Goal: Task Accomplishment & Management: Use online tool/utility

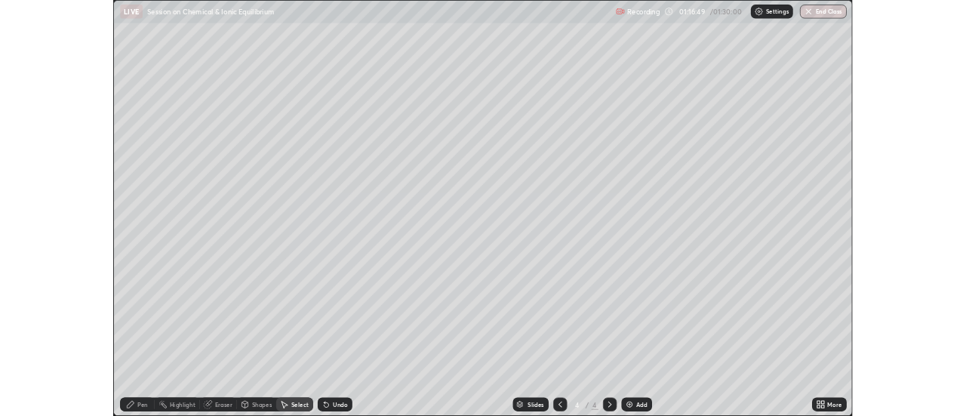
scroll to position [543, 966]
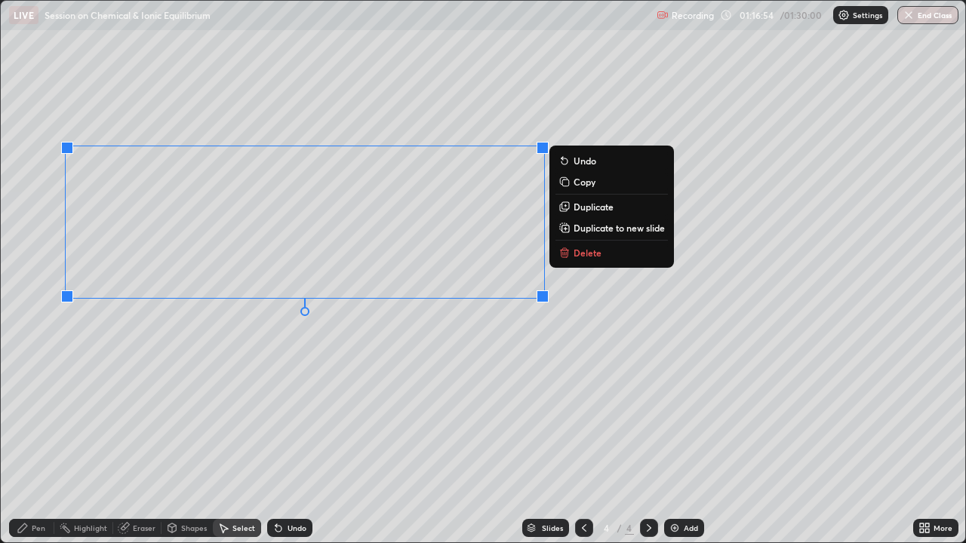
click at [35, 529] on div "Pen" at bounding box center [39, 528] width 14 height 8
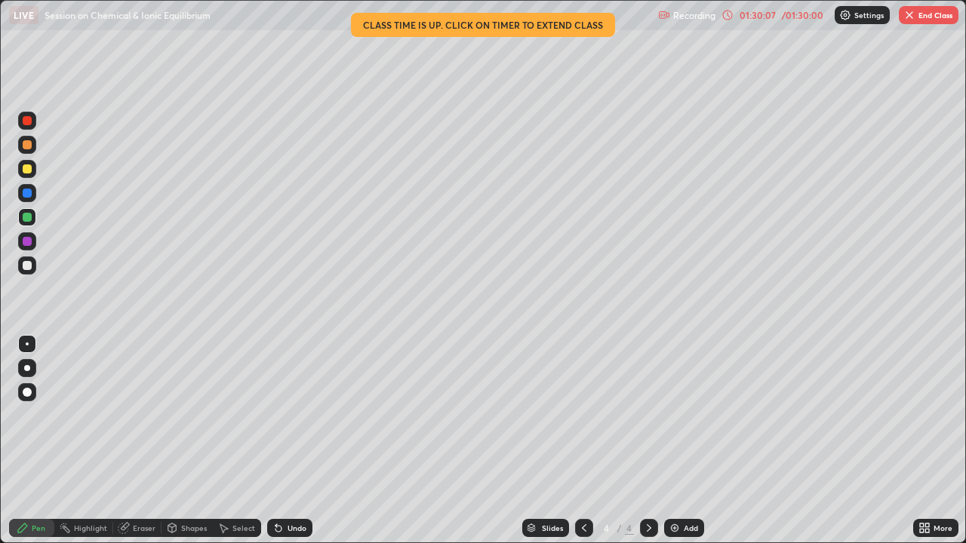
click at [671, 528] on img at bounding box center [674, 528] width 12 height 12
click at [288, 524] on div "Undo" at bounding box center [296, 528] width 19 height 8
click at [287, 526] on div "Undo" at bounding box center [296, 528] width 19 height 8
click at [284, 525] on div "Undo" at bounding box center [289, 528] width 45 height 18
click at [278, 526] on icon at bounding box center [278, 529] width 6 height 6
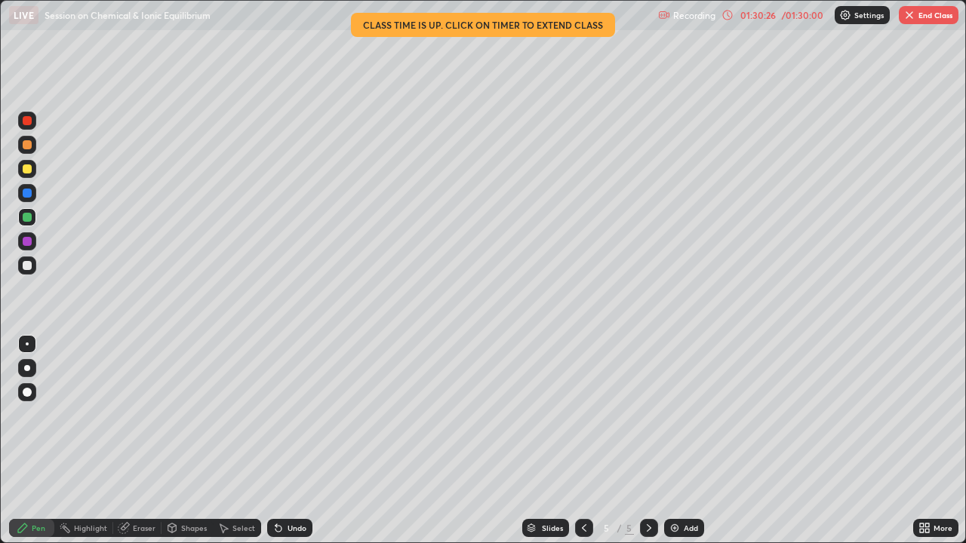
click at [278, 524] on icon at bounding box center [278, 528] width 12 height 12
click at [281, 530] on icon at bounding box center [278, 528] width 12 height 12
click at [287, 530] on div "Undo" at bounding box center [296, 528] width 19 height 8
click at [294, 529] on div "Undo" at bounding box center [296, 528] width 19 height 8
click at [288, 538] on div "Undo" at bounding box center [286, 528] width 51 height 30
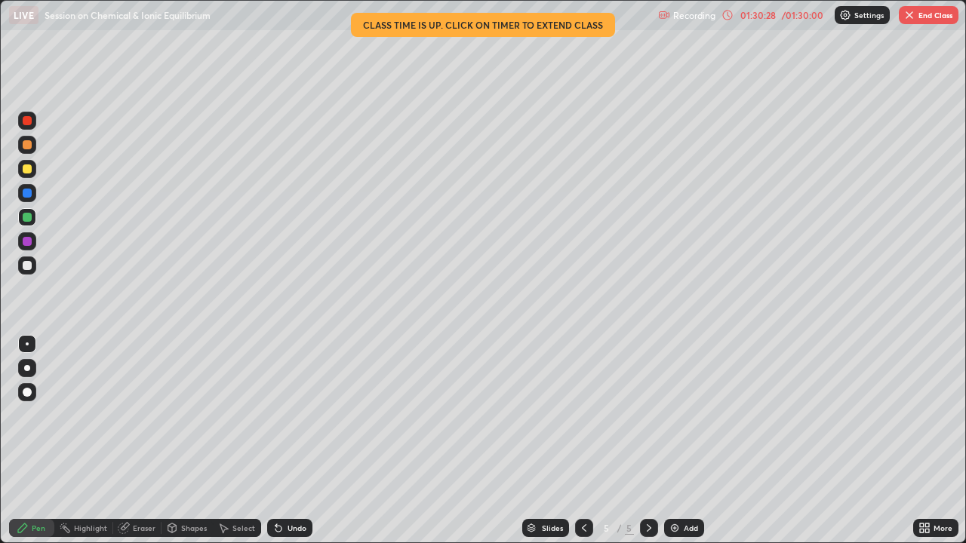
click at [289, 526] on div "Undo" at bounding box center [296, 528] width 19 height 8
click at [287, 521] on div "Undo" at bounding box center [289, 528] width 45 height 18
click at [292, 522] on div "Undo" at bounding box center [289, 528] width 45 height 18
click at [297, 524] on div "Undo" at bounding box center [296, 528] width 19 height 8
click at [300, 520] on div "Undo" at bounding box center [289, 528] width 45 height 18
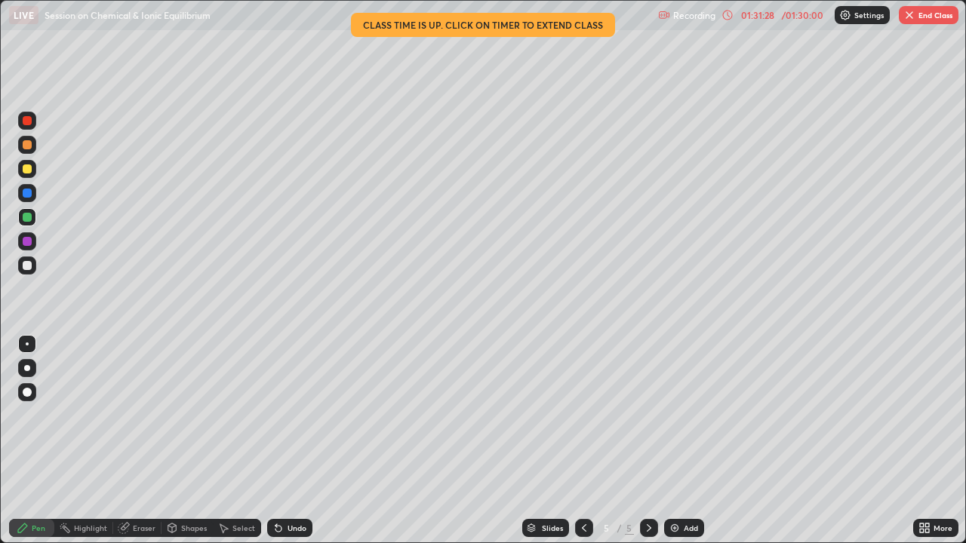
click at [301, 521] on div "Undo" at bounding box center [289, 528] width 45 height 18
click at [297, 521] on div "Undo" at bounding box center [289, 528] width 45 height 18
click at [296, 524] on div "Undo" at bounding box center [296, 528] width 19 height 8
click at [297, 526] on div "Undo" at bounding box center [296, 528] width 19 height 8
click at [298, 528] on div "Undo" at bounding box center [296, 528] width 19 height 8
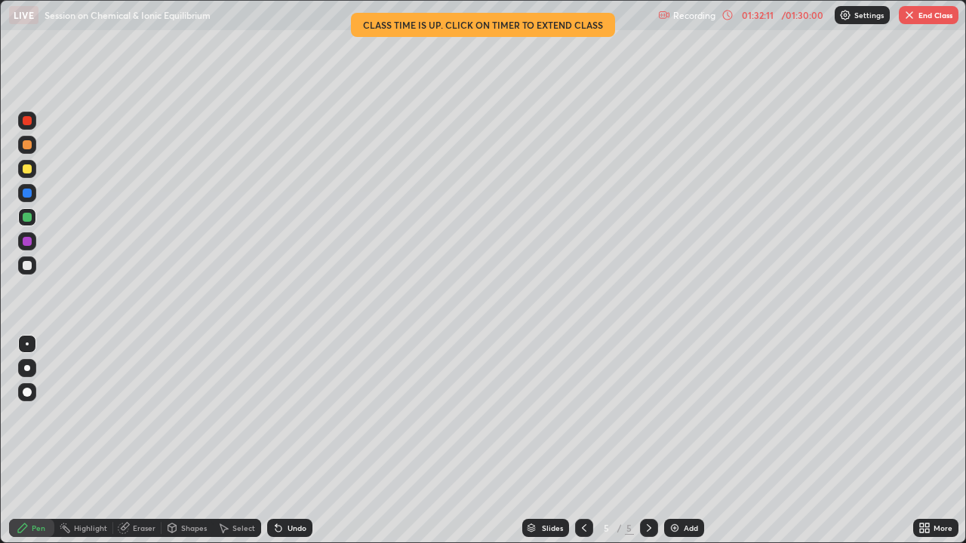
click at [243, 530] on div "Select" at bounding box center [243, 528] width 23 height 8
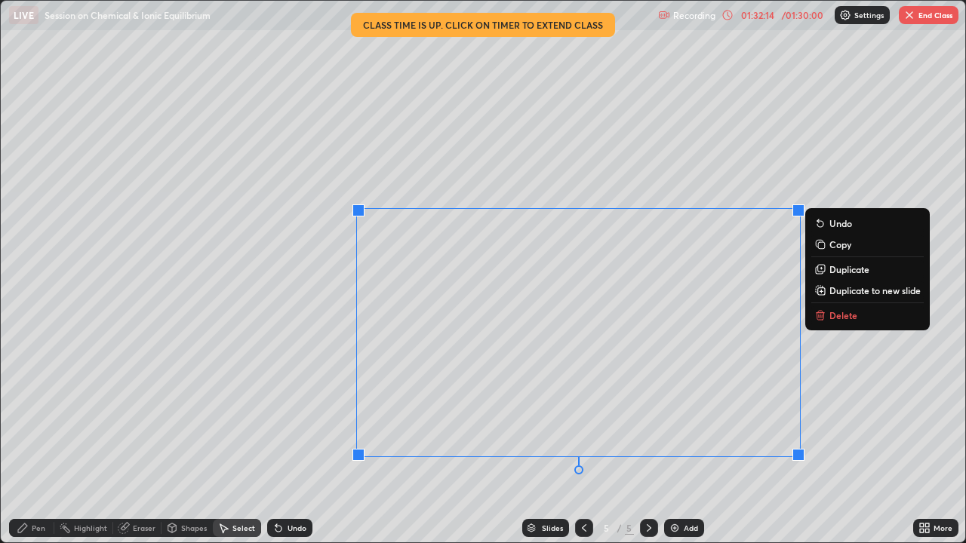
click at [833, 321] on p "Delete" at bounding box center [843, 315] width 28 height 12
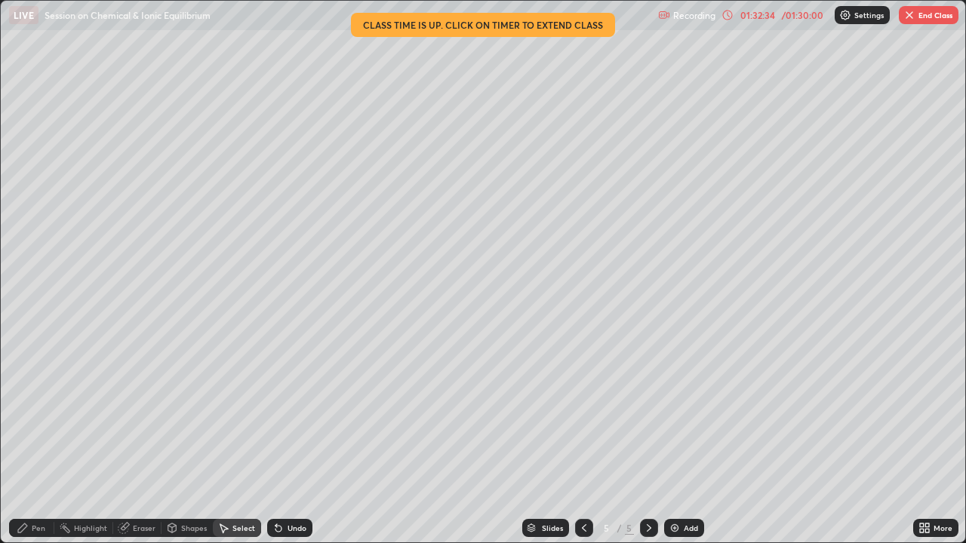
click at [585, 526] on icon at bounding box center [584, 528] width 12 height 12
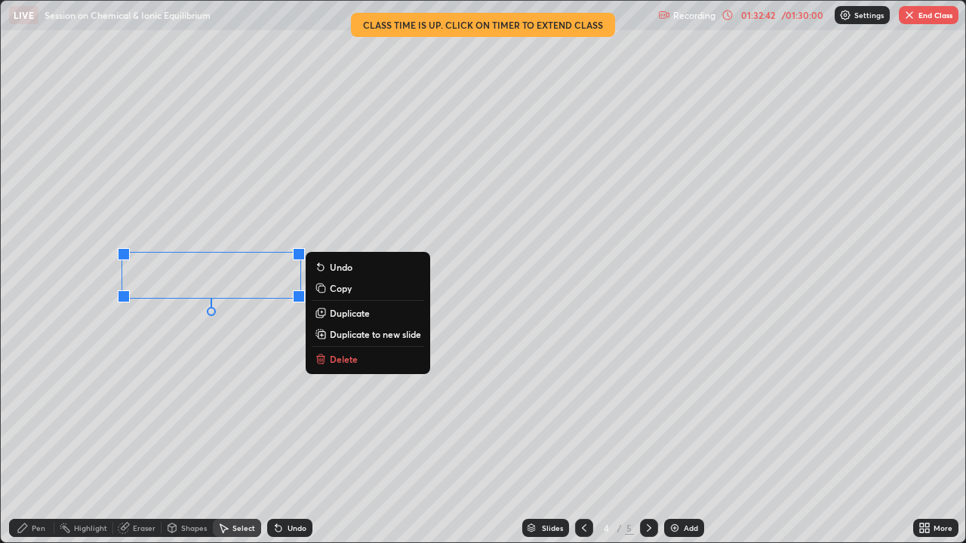
click at [333, 361] on p "Delete" at bounding box center [344, 359] width 28 height 12
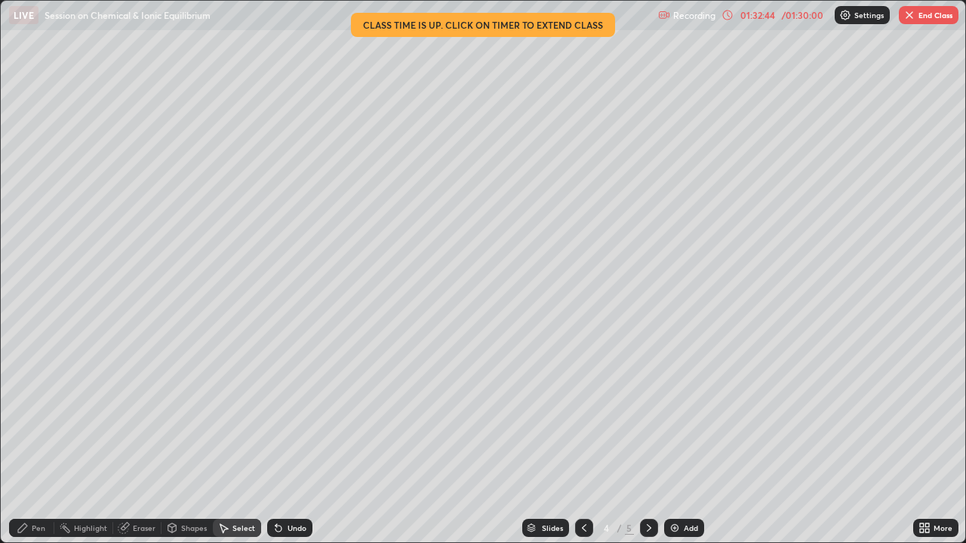
click at [39, 526] on div "Pen" at bounding box center [39, 528] width 14 height 8
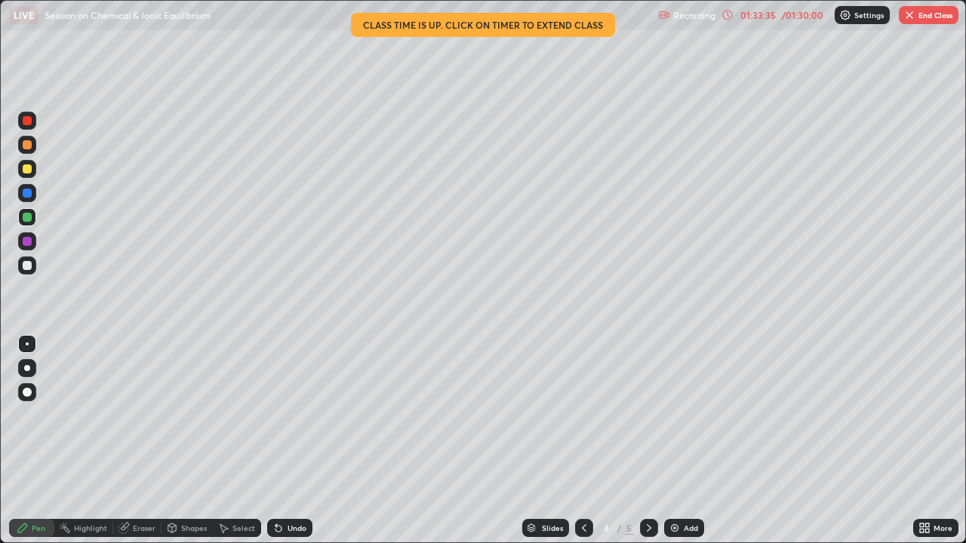
click at [647, 528] on icon at bounding box center [649, 528] width 12 height 12
click at [582, 531] on icon at bounding box center [584, 528] width 12 height 12
click at [650, 531] on icon at bounding box center [649, 528] width 12 height 12
click at [727, 14] on icon at bounding box center [727, 15] width 12 height 12
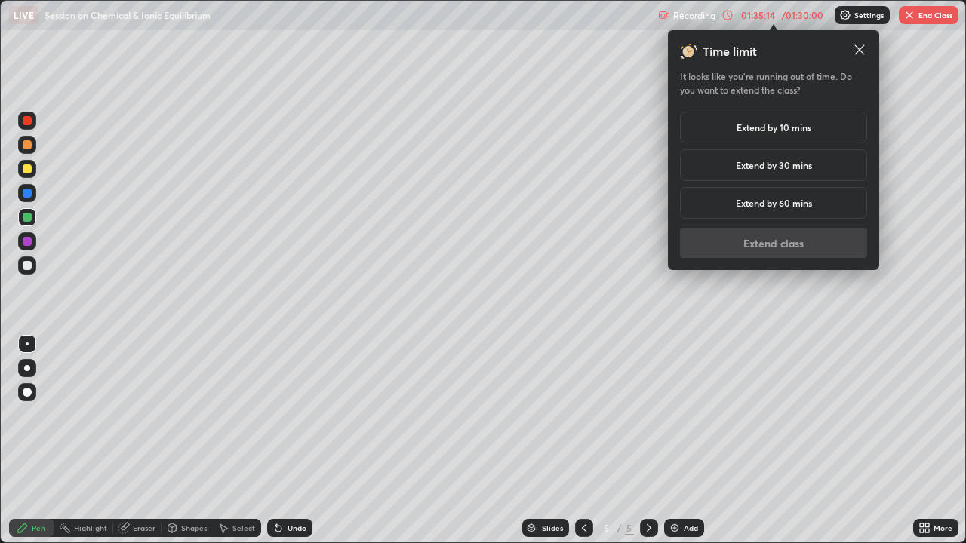
click at [831, 138] on div "Extend by 10 mins" at bounding box center [773, 128] width 187 height 32
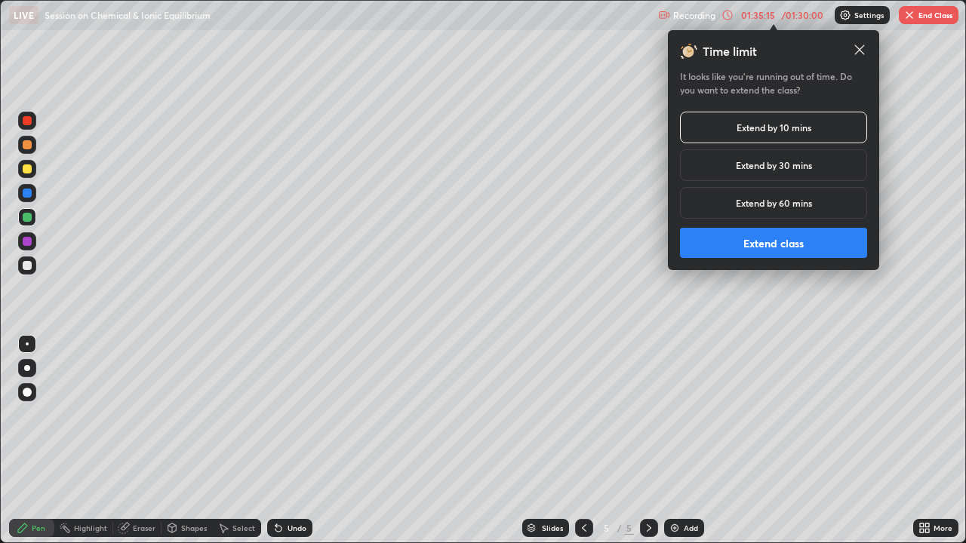
click at [819, 246] on button "Extend class" at bounding box center [773, 243] width 187 height 30
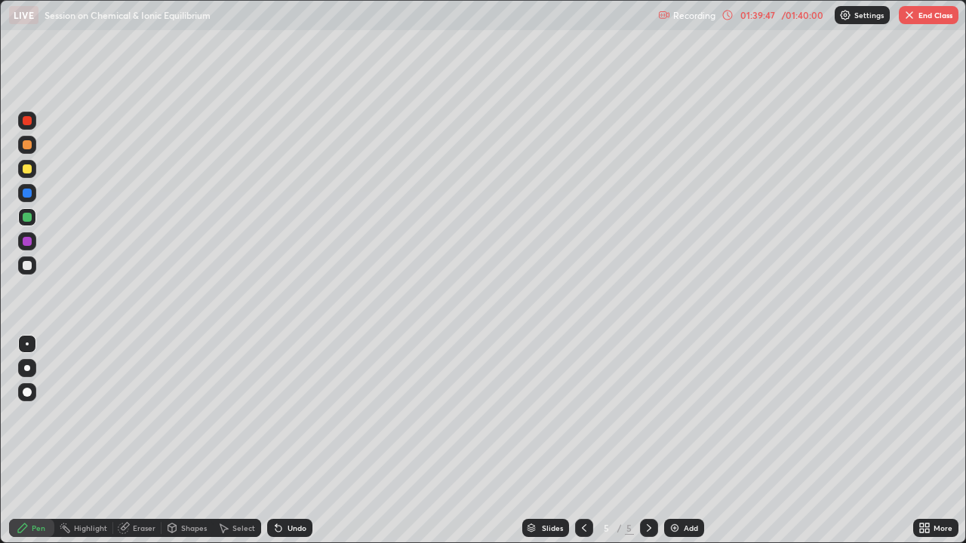
click at [287, 527] on div "Undo" at bounding box center [296, 528] width 19 height 8
click at [278, 527] on icon at bounding box center [278, 529] width 6 height 6
click at [278, 525] on icon at bounding box center [278, 528] width 12 height 12
click at [281, 528] on icon at bounding box center [278, 528] width 12 height 12
click at [282, 529] on div "Undo" at bounding box center [289, 528] width 45 height 18
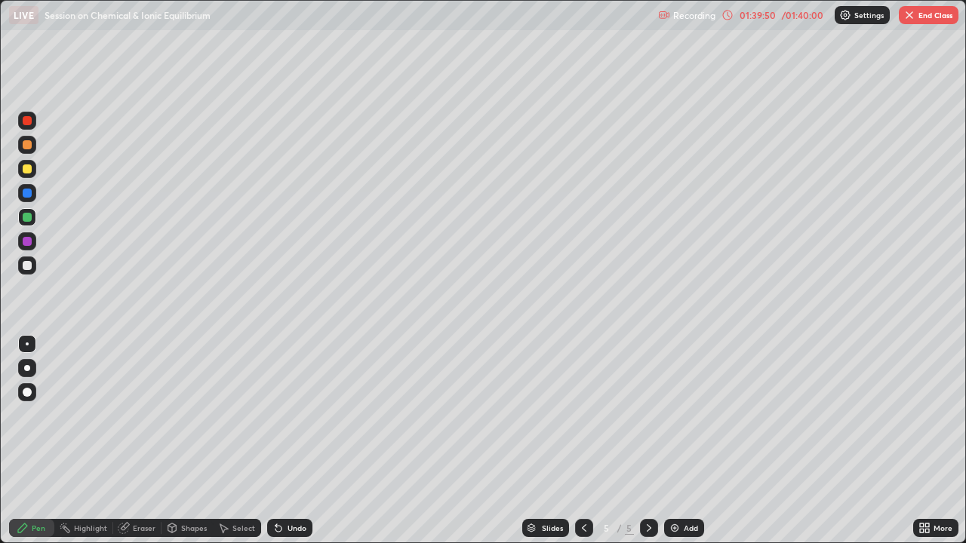
click at [281, 526] on icon at bounding box center [278, 528] width 12 height 12
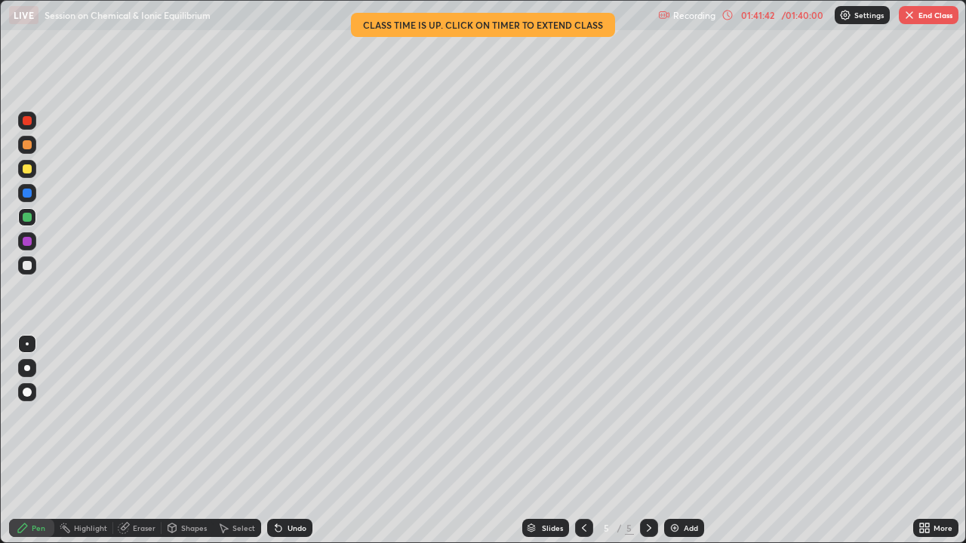
click at [913, 17] on img "button" at bounding box center [909, 15] width 12 height 12
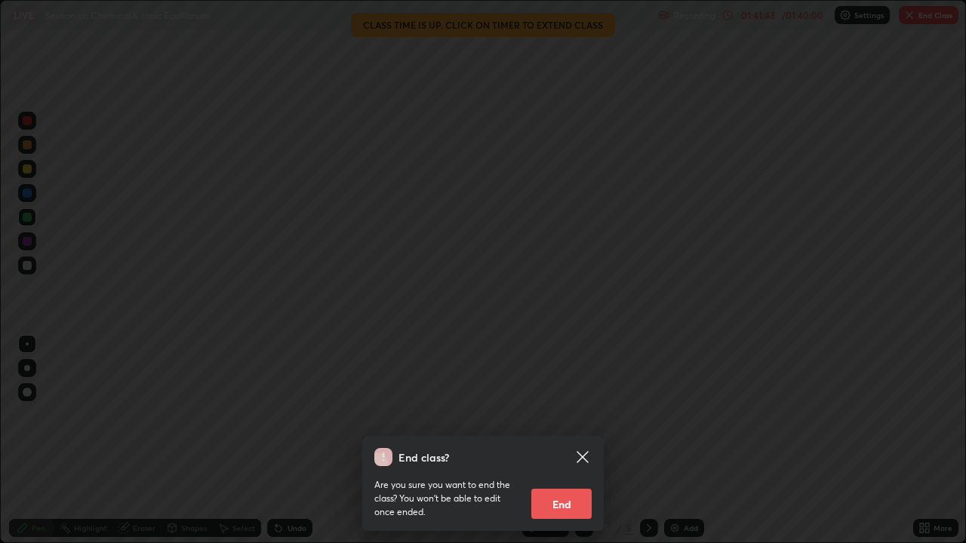
click at [569, 502] on button "End" at bounding box center [561, 504] width 60 height 30
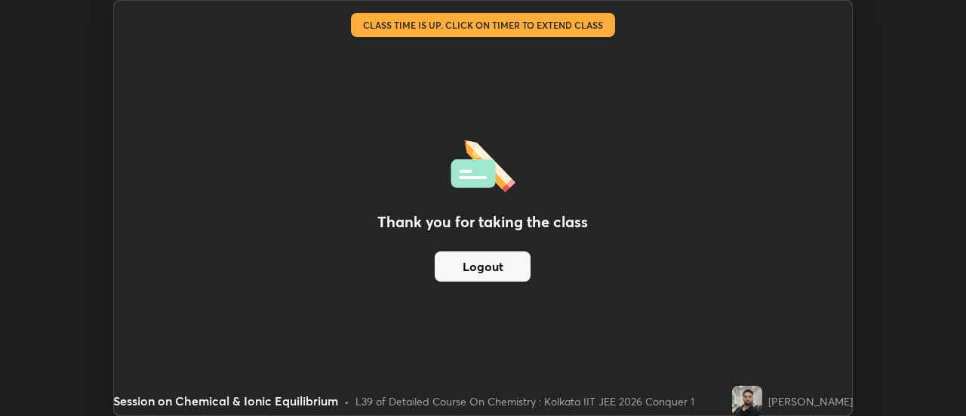
scroll to position [75031, 74481]
